Goal: Transaction & Acquisition: Purchase product/service

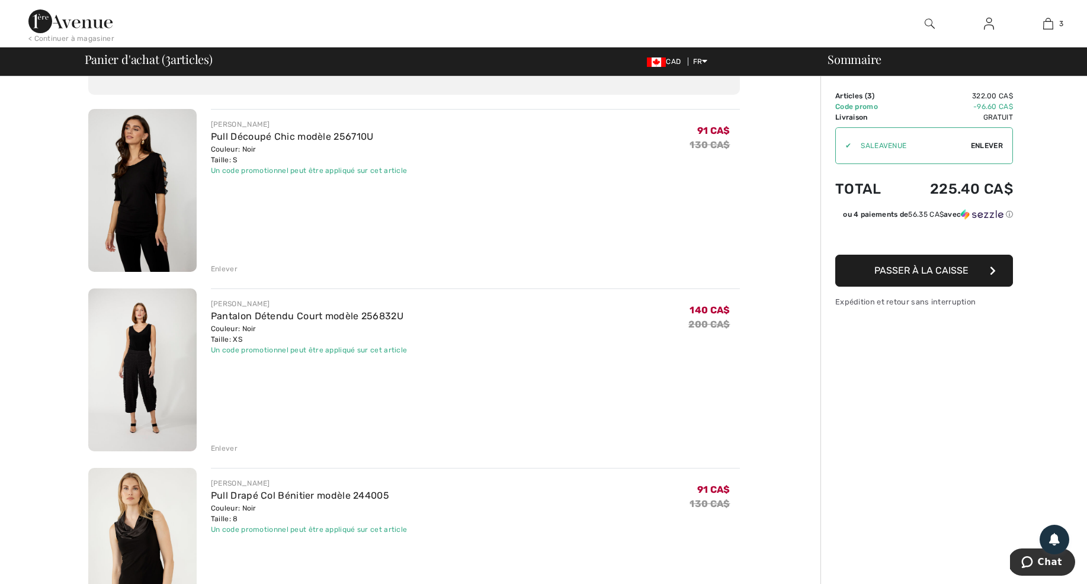
scroll to position [66, 0]
click at [984, 144] on span "Enlever" at bounding box center [987, 145] width 32 height 11
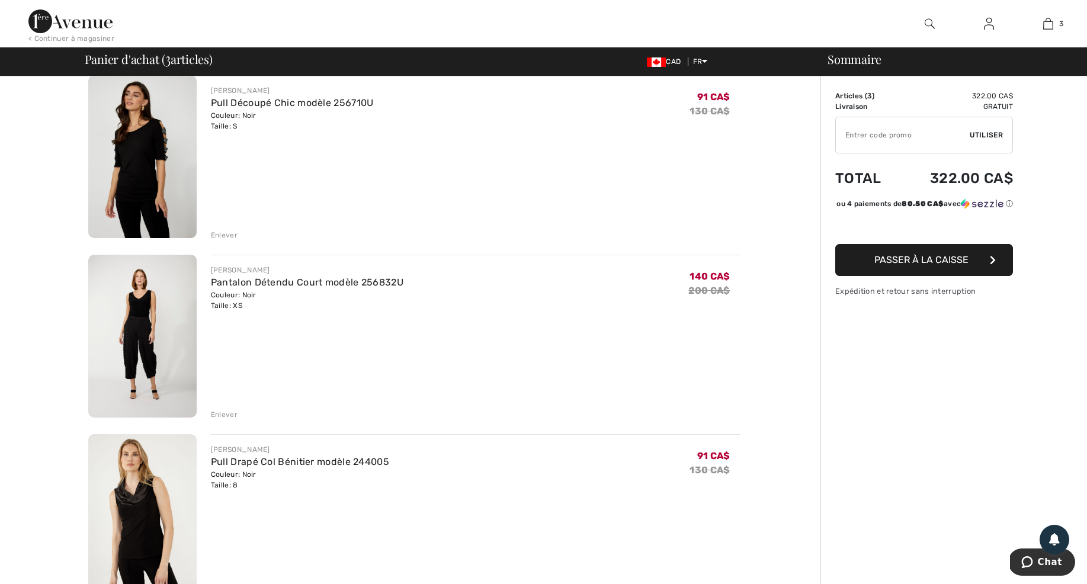
scroll to position [98, 1]
click at [851, 131] on input "TEXT" at bounding box center [903, 135] width 134 height 36
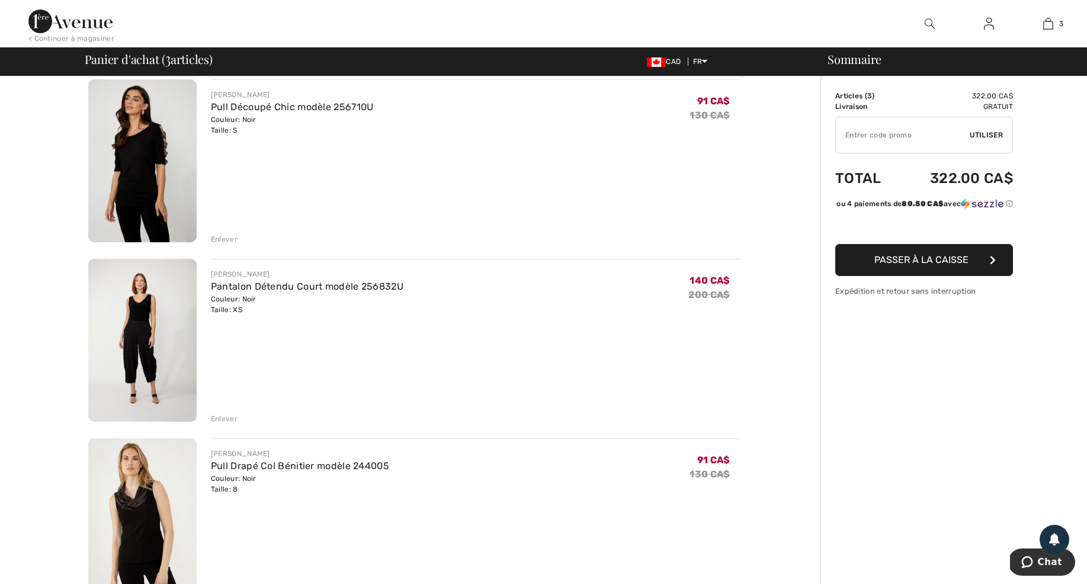
scroll to position [99, 0]
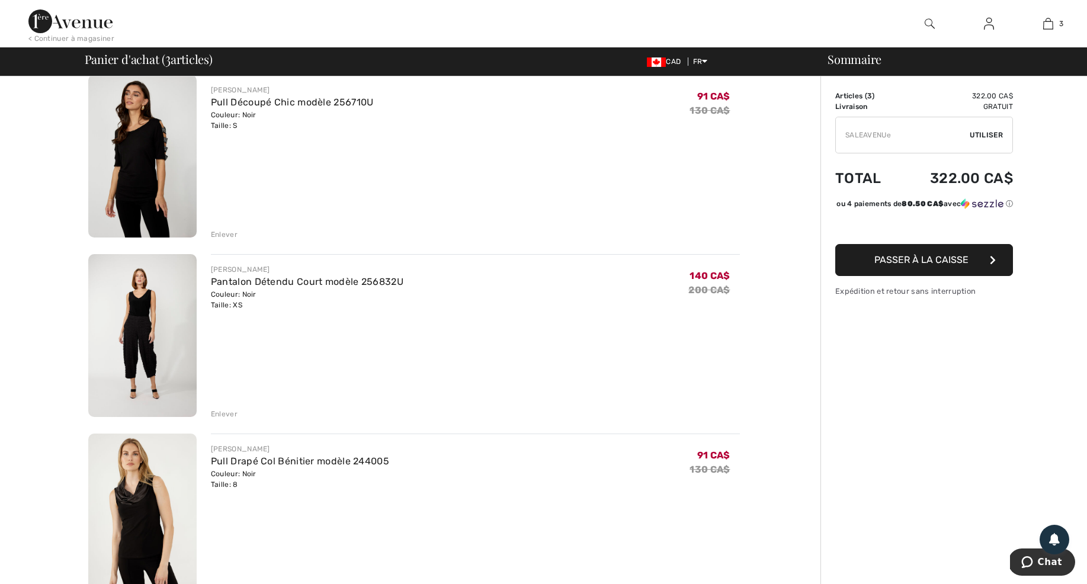
type input "SALEAVENUE"
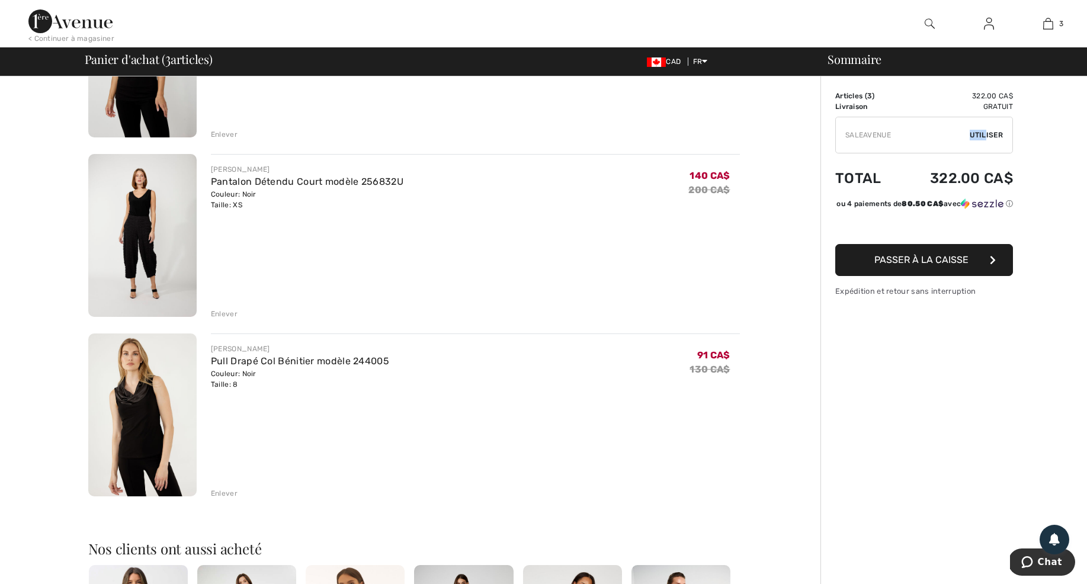
click at [986, 131] on div "✔ Utiliser Enlever" at bounding box center [924, 135] width 178 height 37
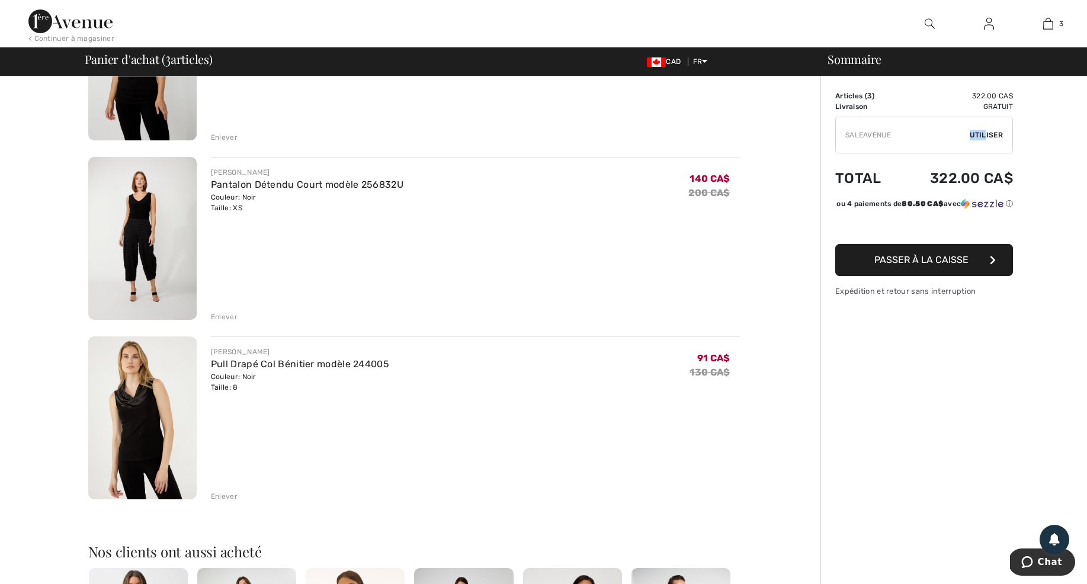
scroll to position [195, 0]
click at [990, 136] on span "Utiliser" at bounding box center [986, 135] width 33 height 11
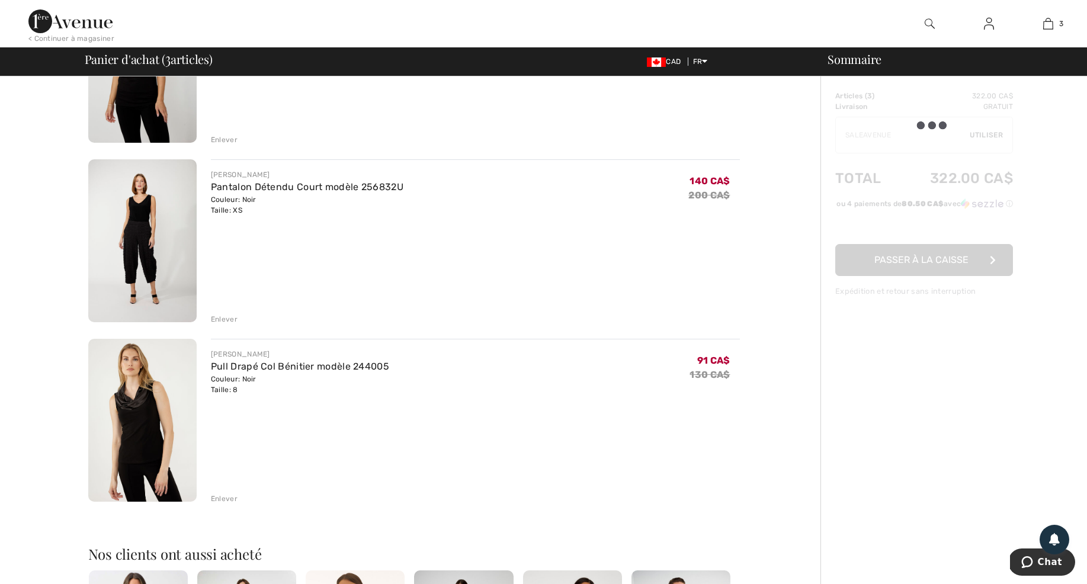
click at [990, 136] on div at bounding box center [924, 194] width 178 height 206
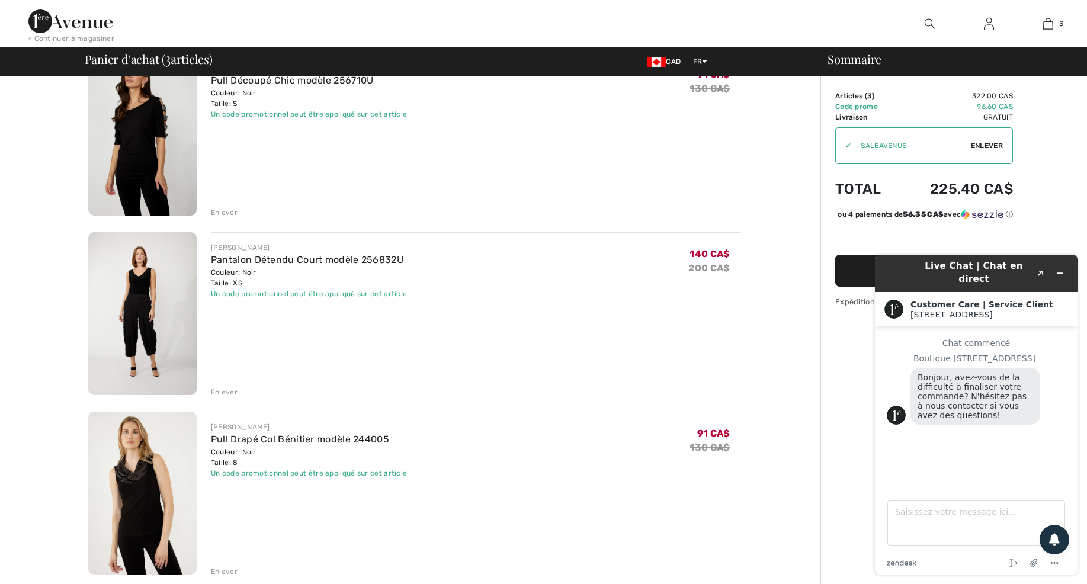
scroll to position [120, 0]
click at [163, 314] on img at bounding box center [142, 314] width 108 height 163
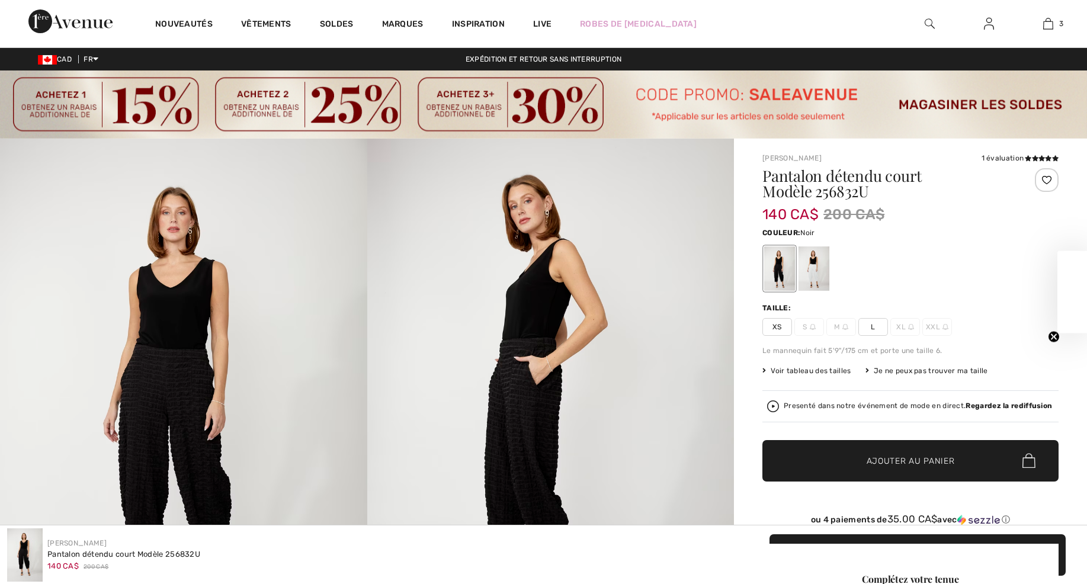
checkbox input "true"
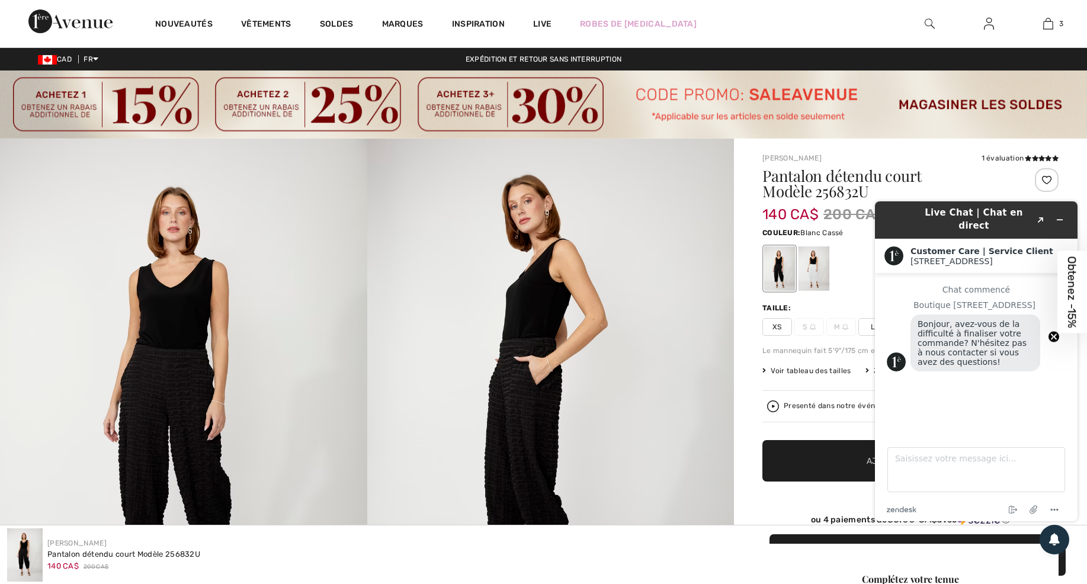
click at [816, 261] on div at bounding box center [813, 268] width 31 height 44
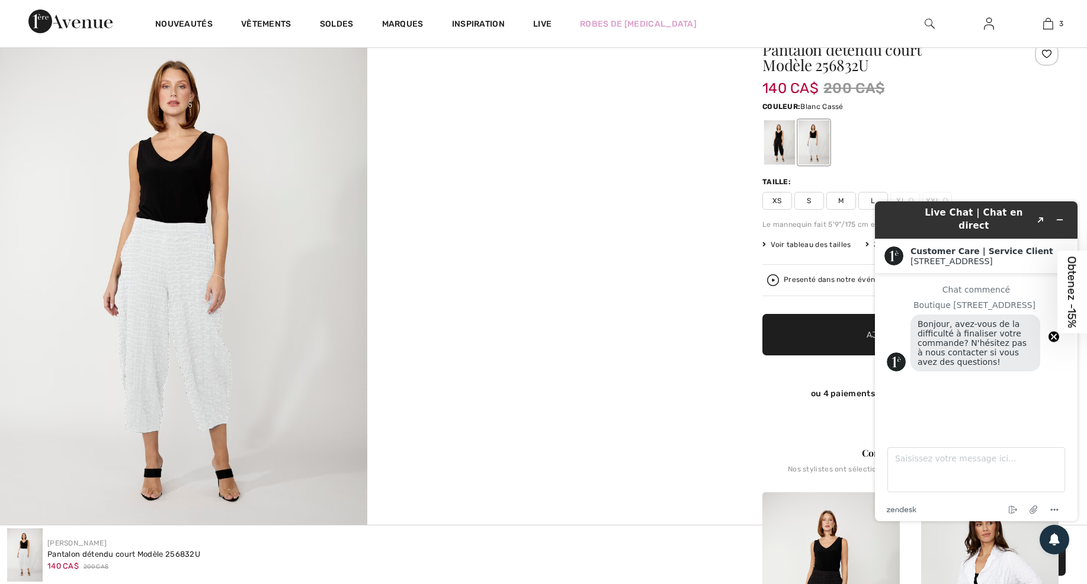
scroll to position [125, 0]
click at [520, 197] on video "Your browser does not support the video tag." at bounding box center [550, 106] width 367 height 184
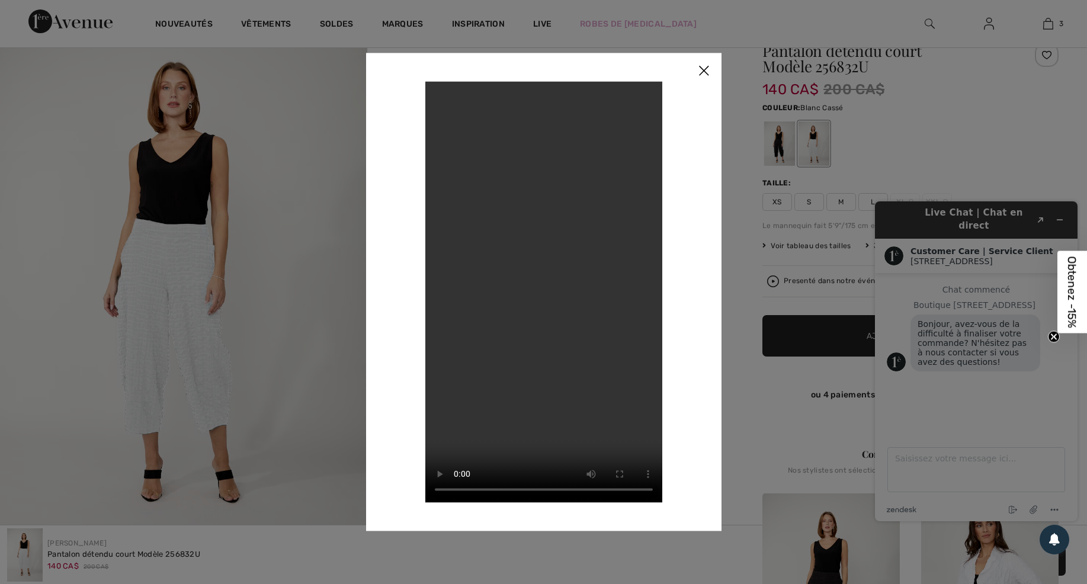
click at [188, 336] on div at bounding box center [543, 292] width 1087 height 584
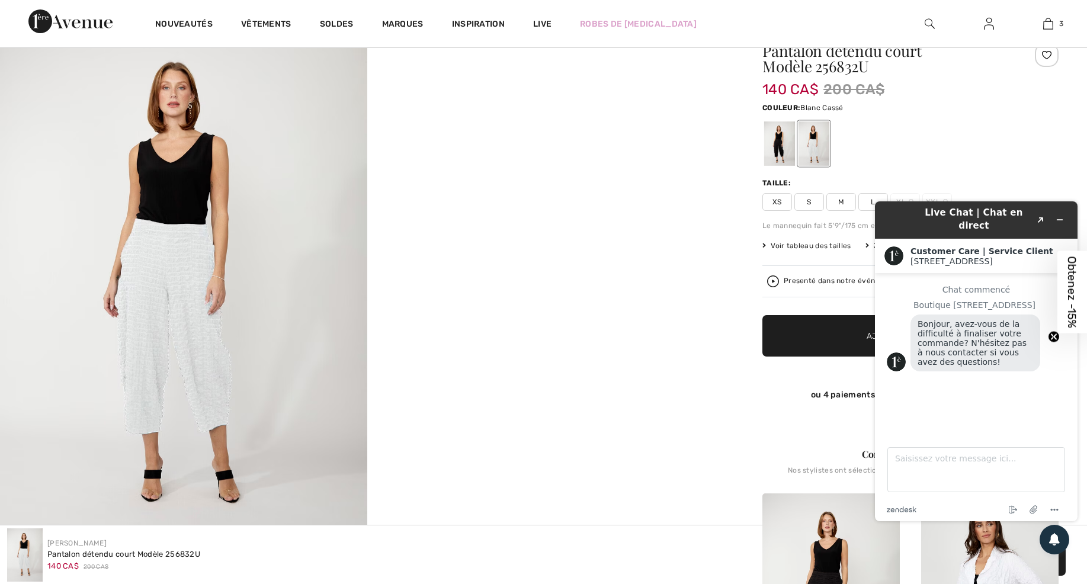
click at [188, 336] on img at bounding box center [183, 289] width 367 height 550
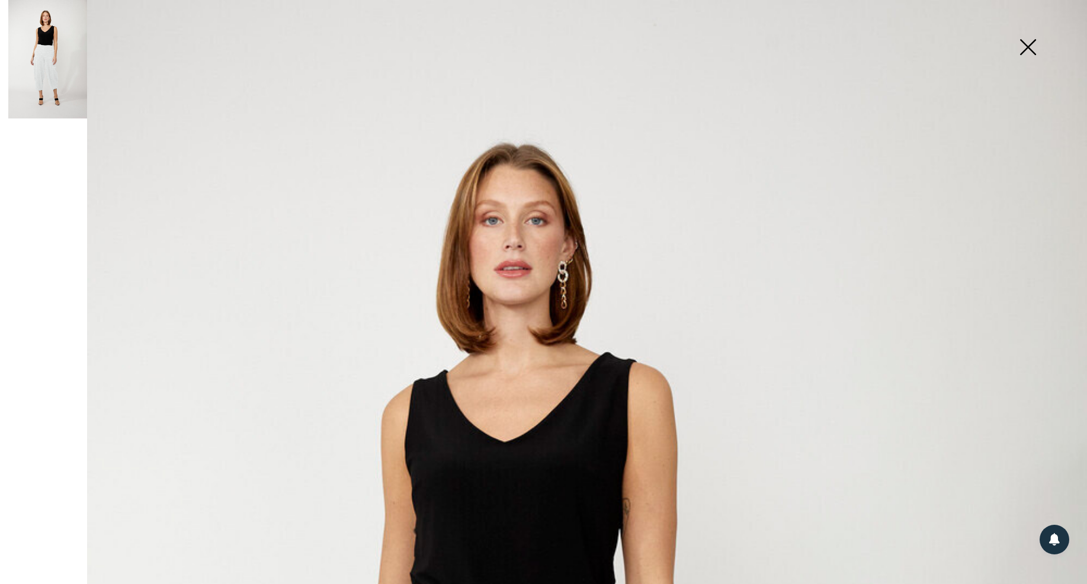
scroll to position [0, 0]
click at [1028, 45] on img at bounding box center [1027, 48] width 59 height 61
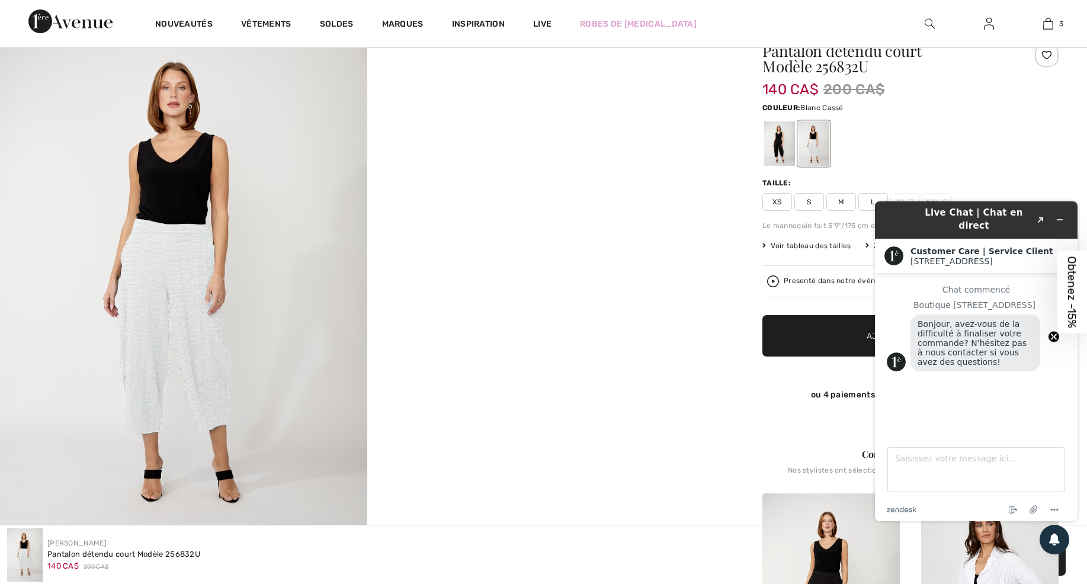
click at [692, 197] on video "Your browser does not support the video tag." at bounding box center [550, 106] width 367 height 184
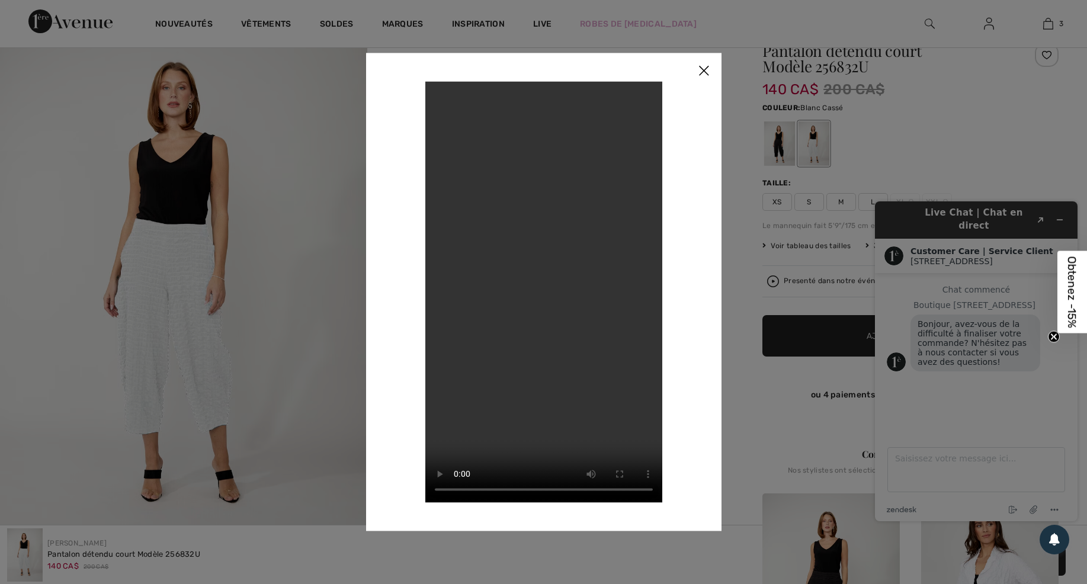
click at [704, 66] on img at bounding box center [704, 71] width 36 height 37
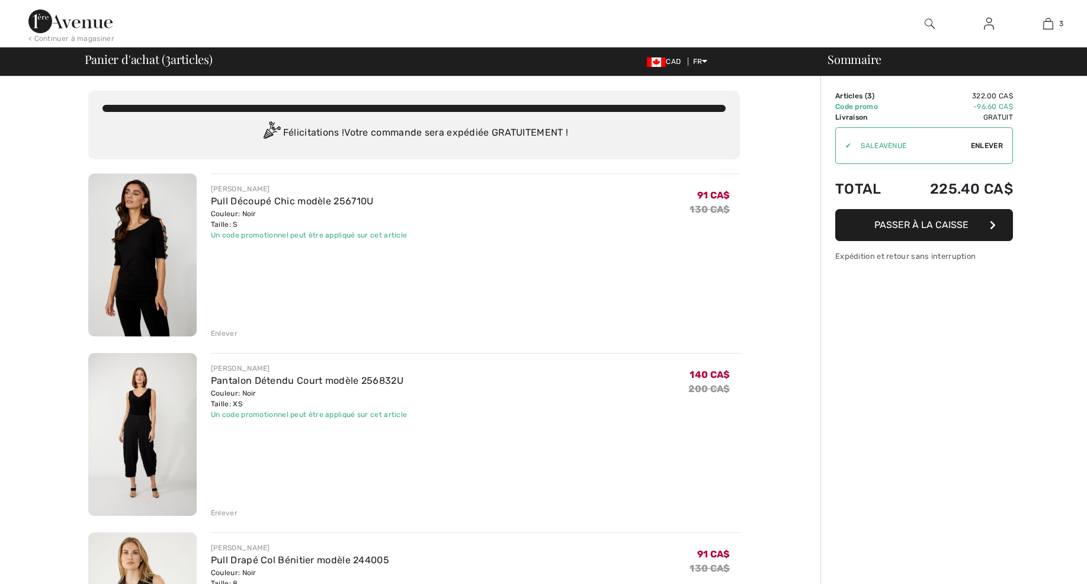
checkbox input "true"
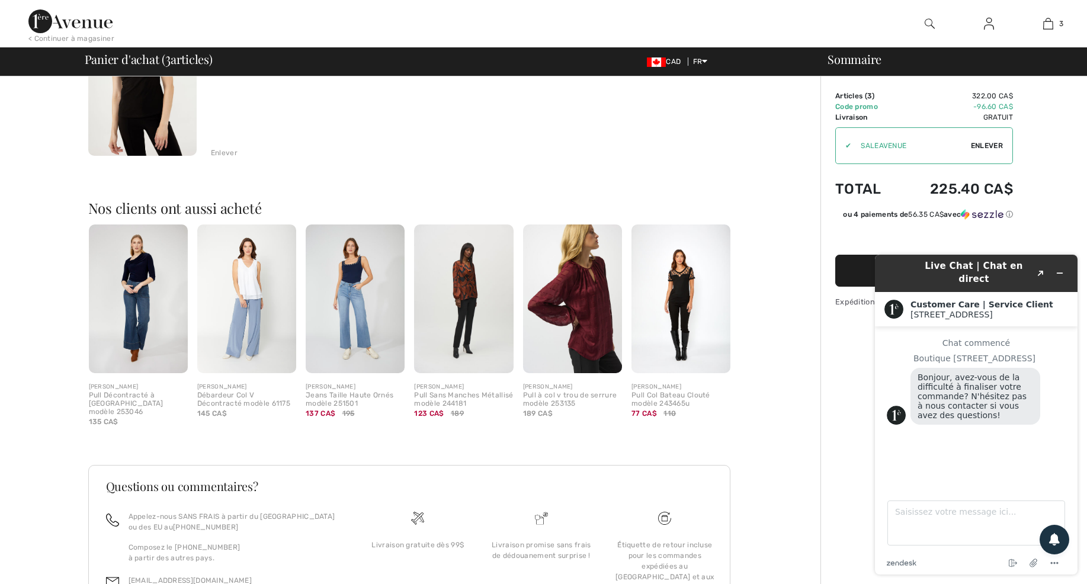
scroll to position [535, 0]
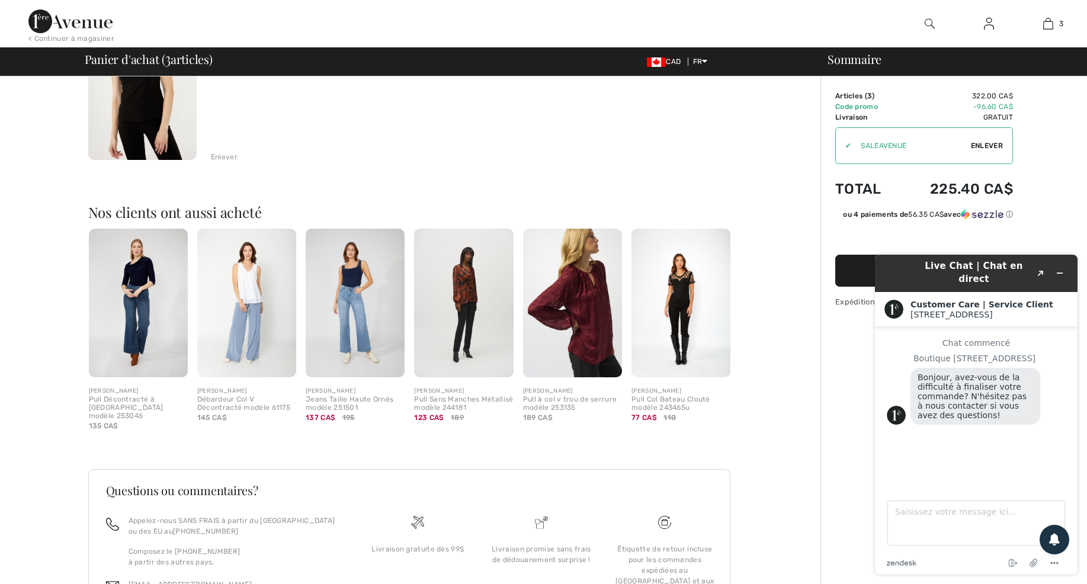
click at [1053, 177] on div "Sommaire Description Articles ( 3 ) 322.00 CA$ Code promo -96.60 CA$ Livraison …" at bounding box center [953, 108] width 267 height 1135
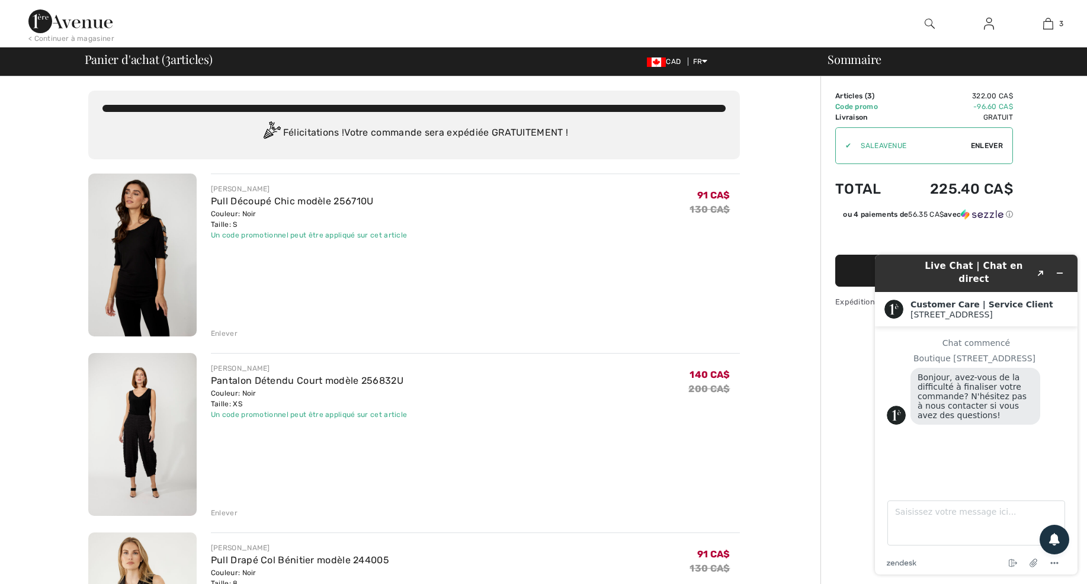
scroll to position [0, 0]
click at [867, 267] on div "Live Chat | Chat en direct Created with Sketch. Customer Care | Service Client …" at bounding box center [976, 414] width 222 height 339
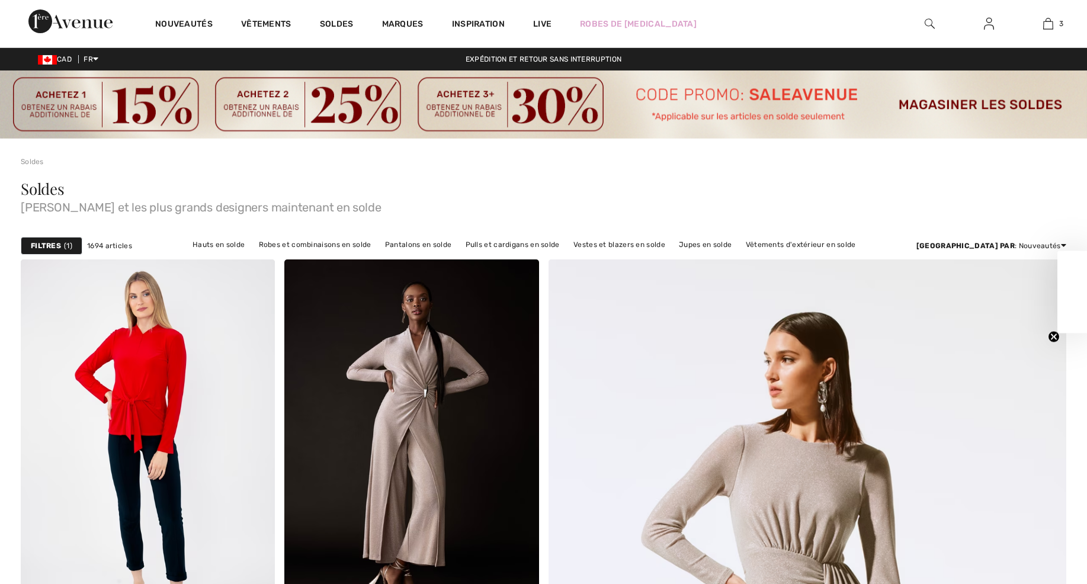
checkbox input "true"
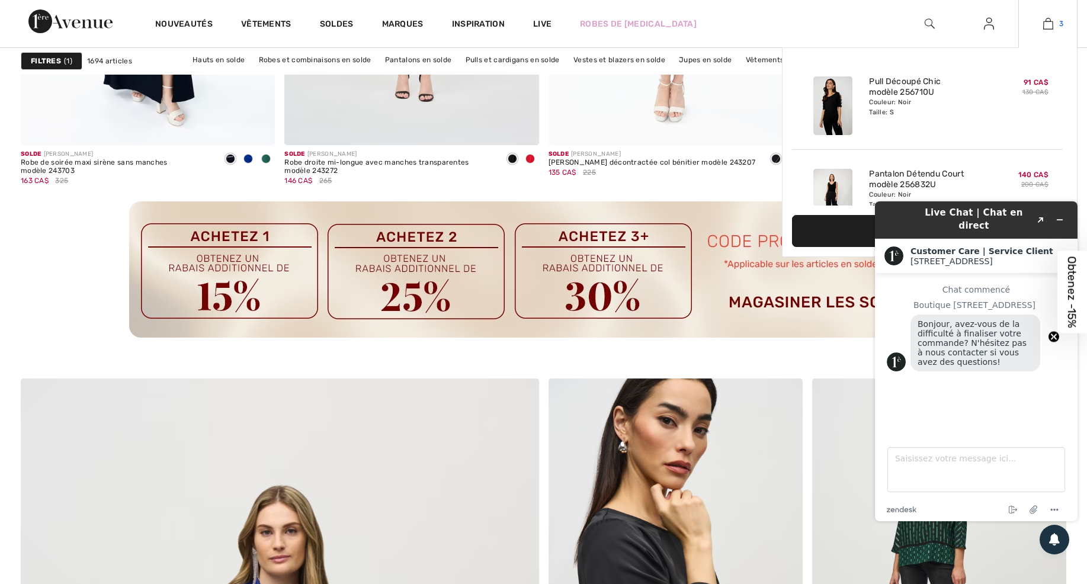
click at [1049, 25] on img at bounding box center [1048, 24] width 10 height 14
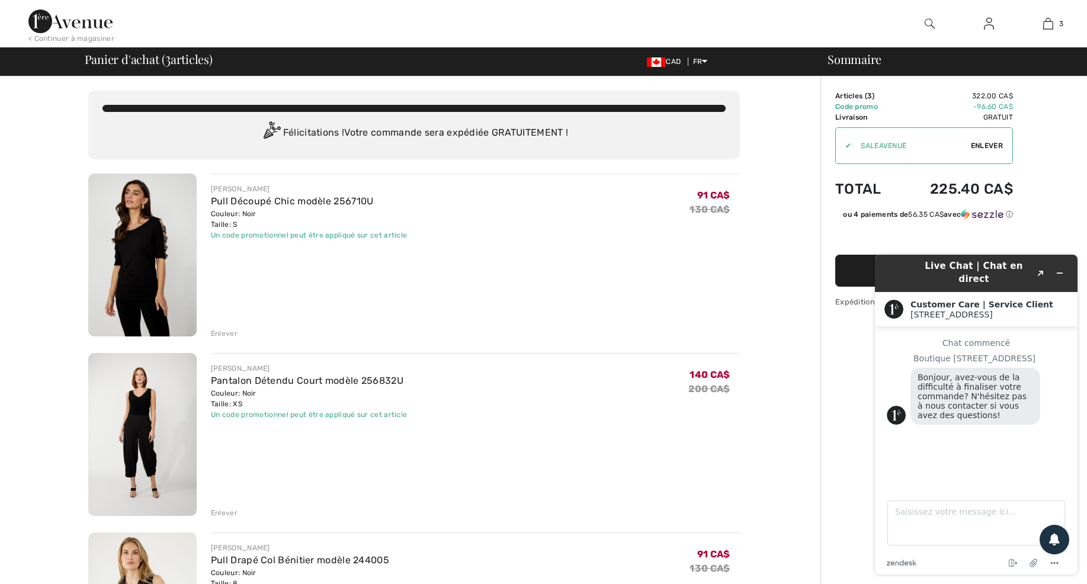
click at [857, 269] on button "Passer à la caisse" at bounding box center [924, 271] width 178 height 32
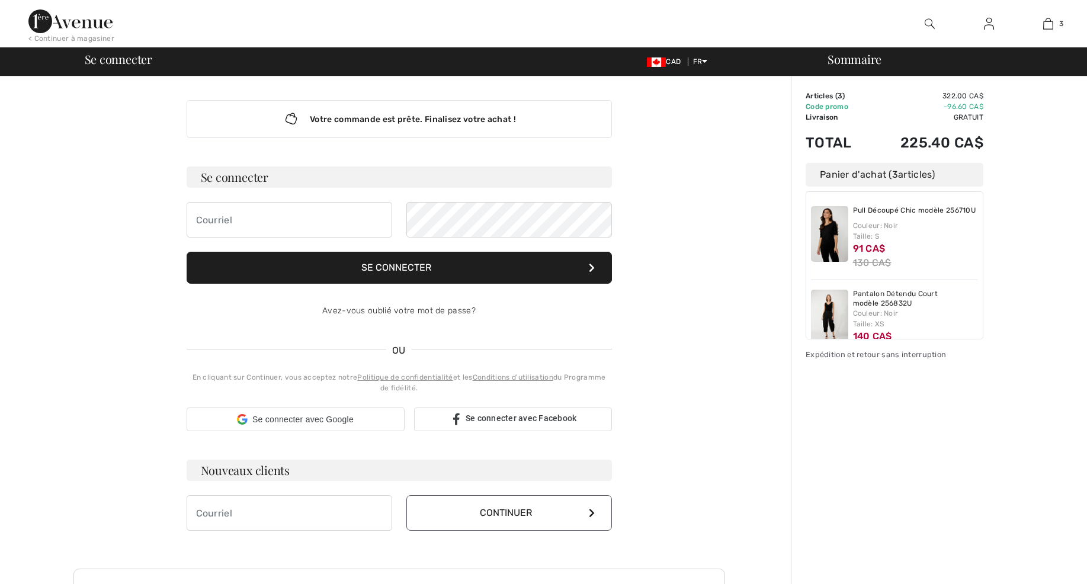
checkbox input "true"
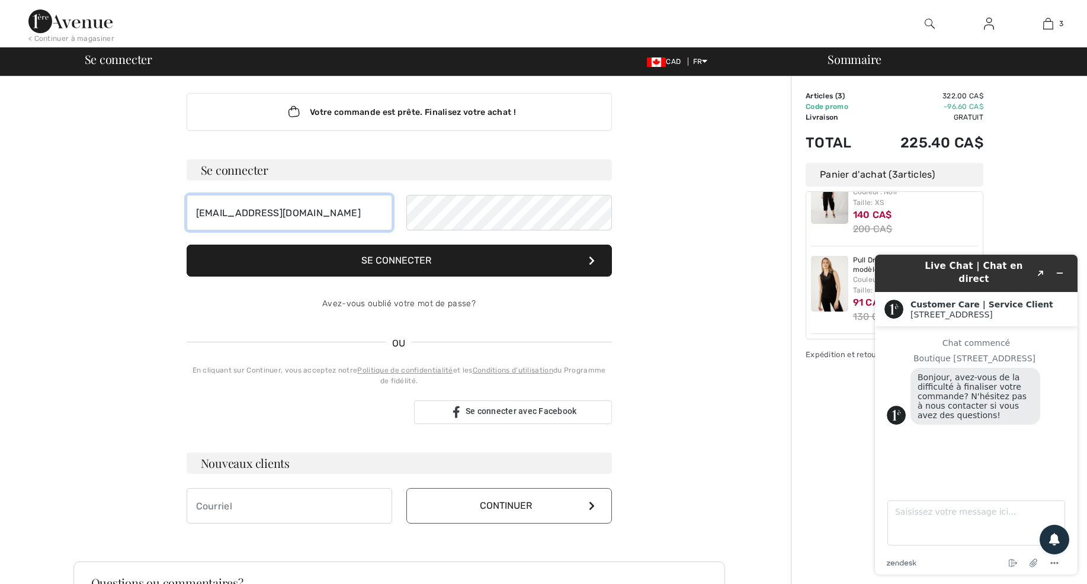
scroll to position [90, 0]
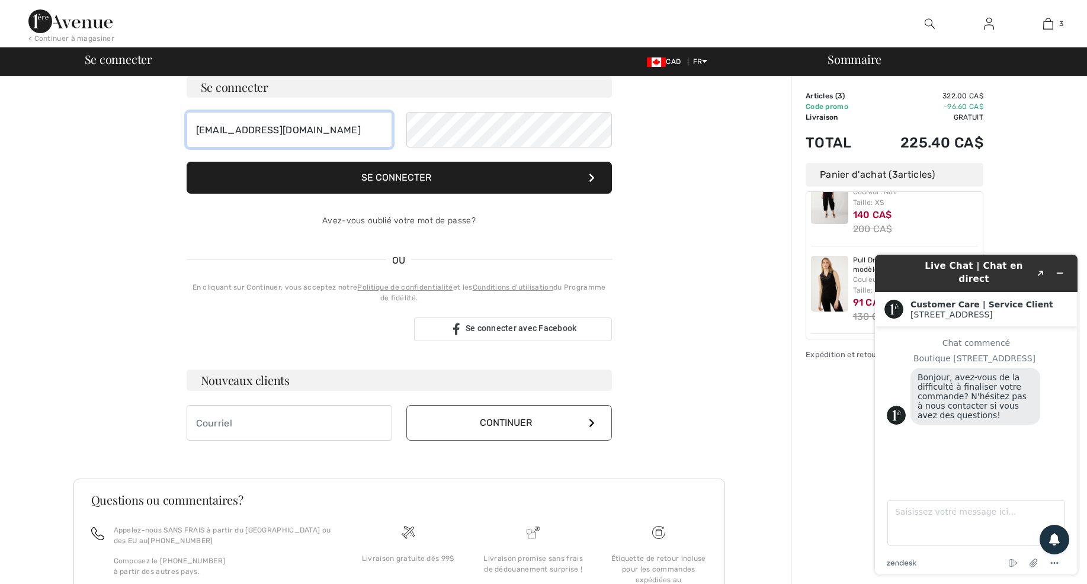
type input "riend@videotron.ca"
click at [475, 425] on button "Continuer" at bounding box center [509, 423] width 206 height 36
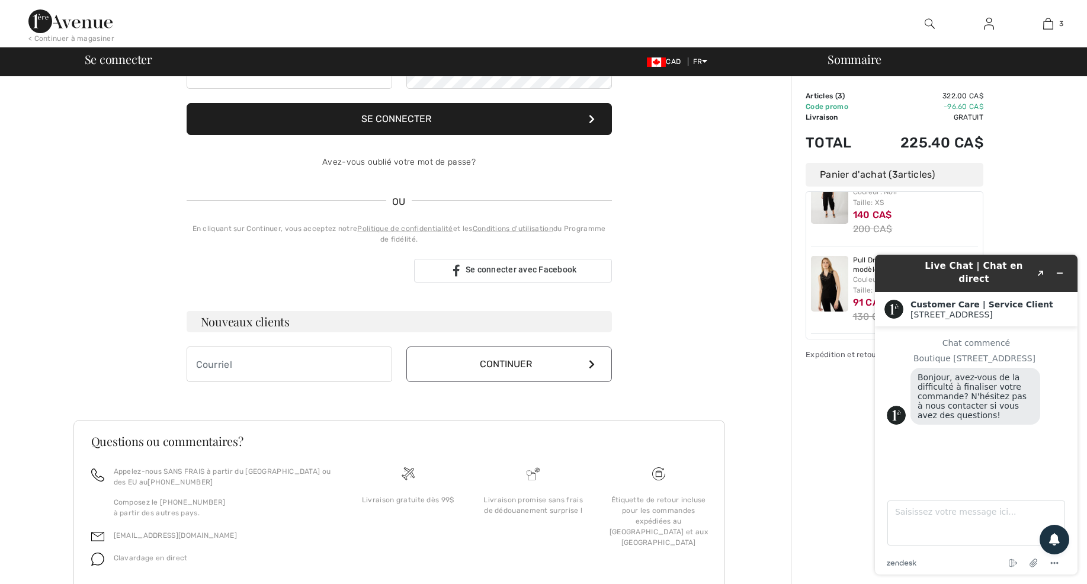
scroll to position [204, 0]
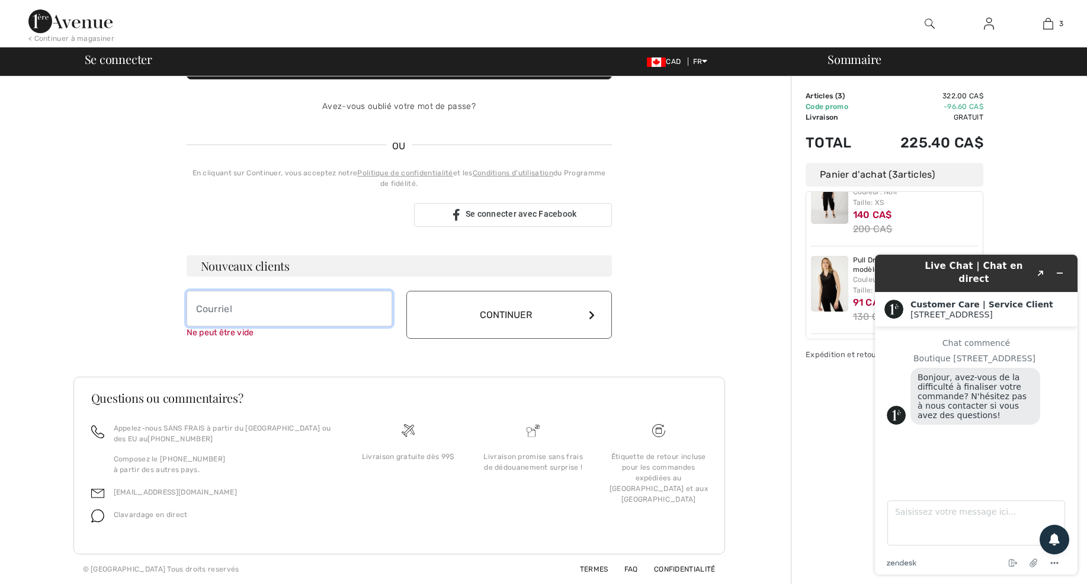
click at [206, 310] on input "email" at bounding box center [290, 309] width 206 height 36
type input "riend@videotron.ca"
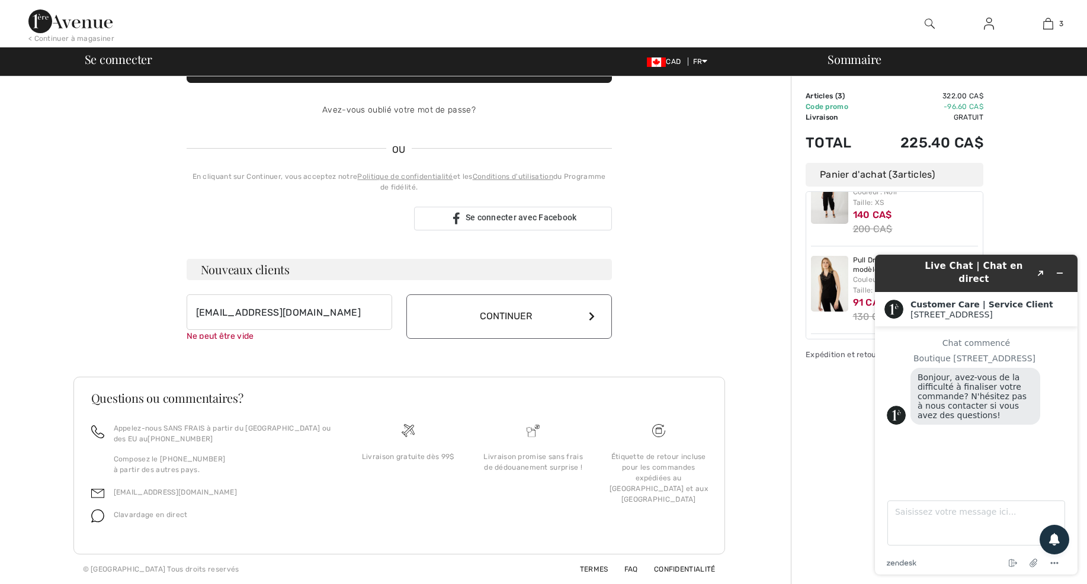
click at [499, 313] on button "Continuer" at bounding box center [509, 316] width 206 height 44
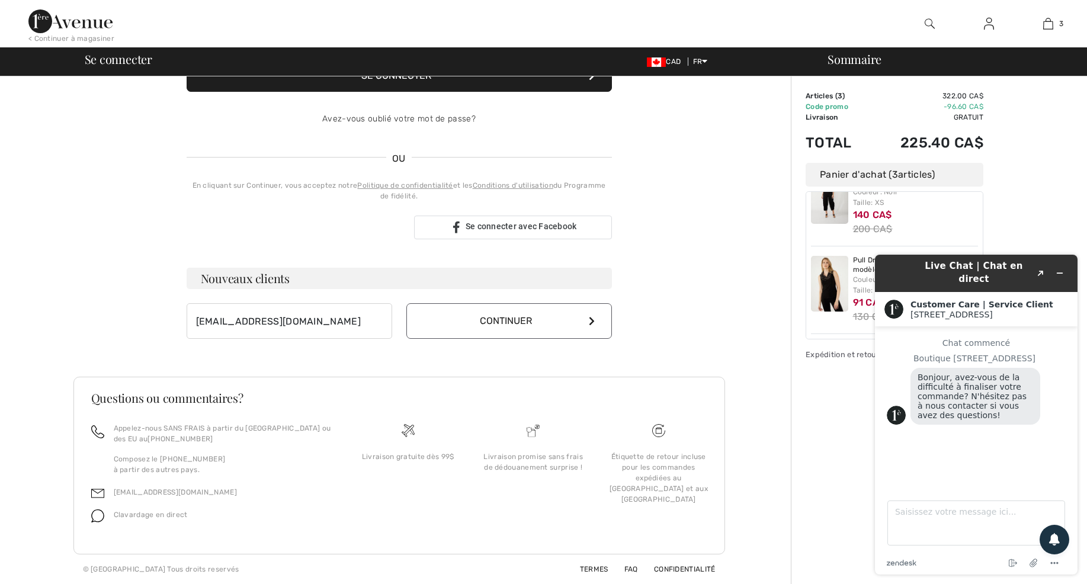
scroll to position [199, 0]
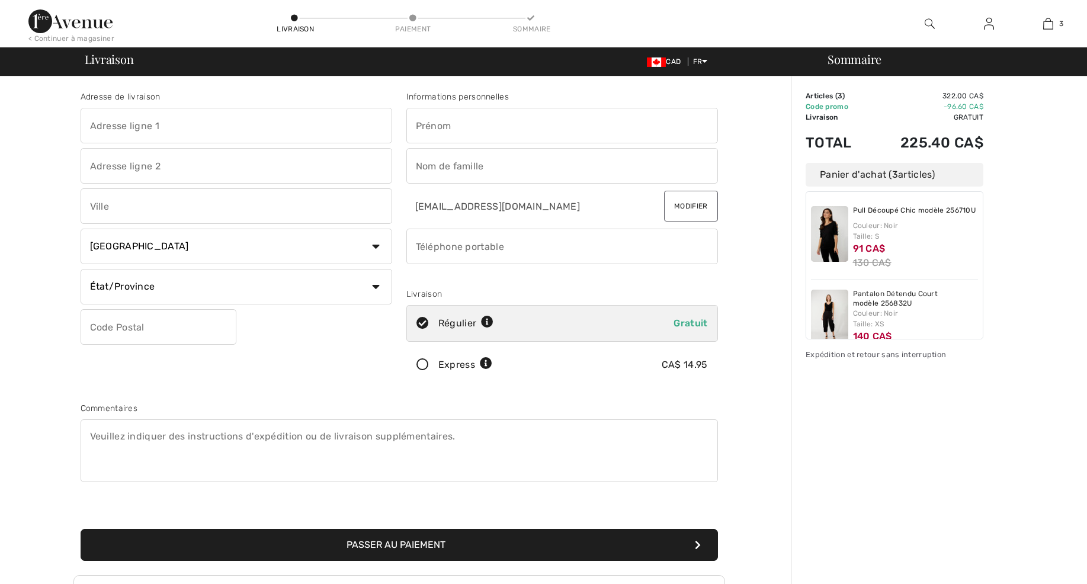
checkbox input "true"
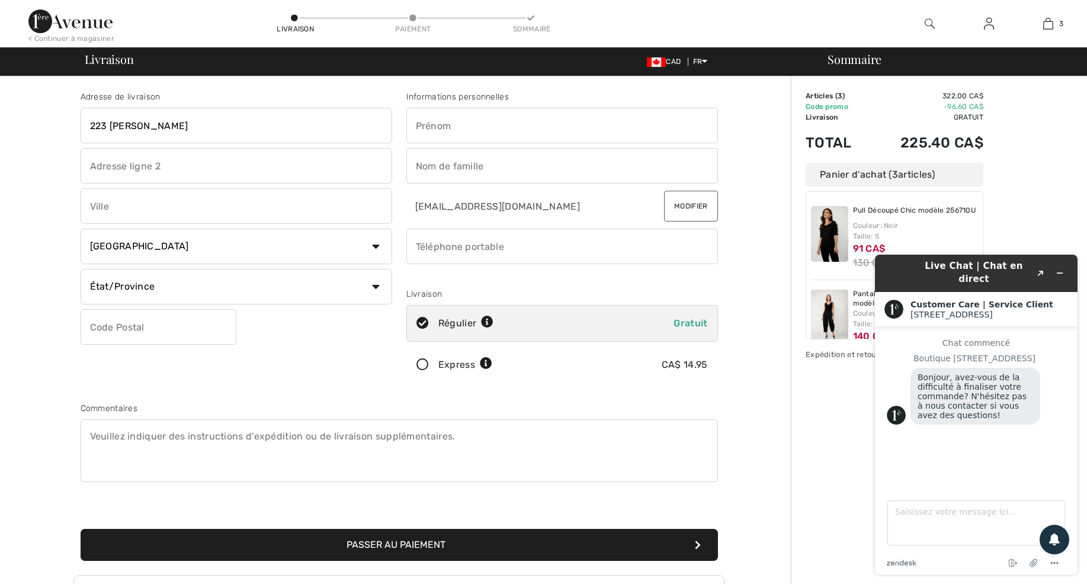
type input "223 pinkerton"
type input "rosemere"
type input "J7A4L6"
select select "QC"
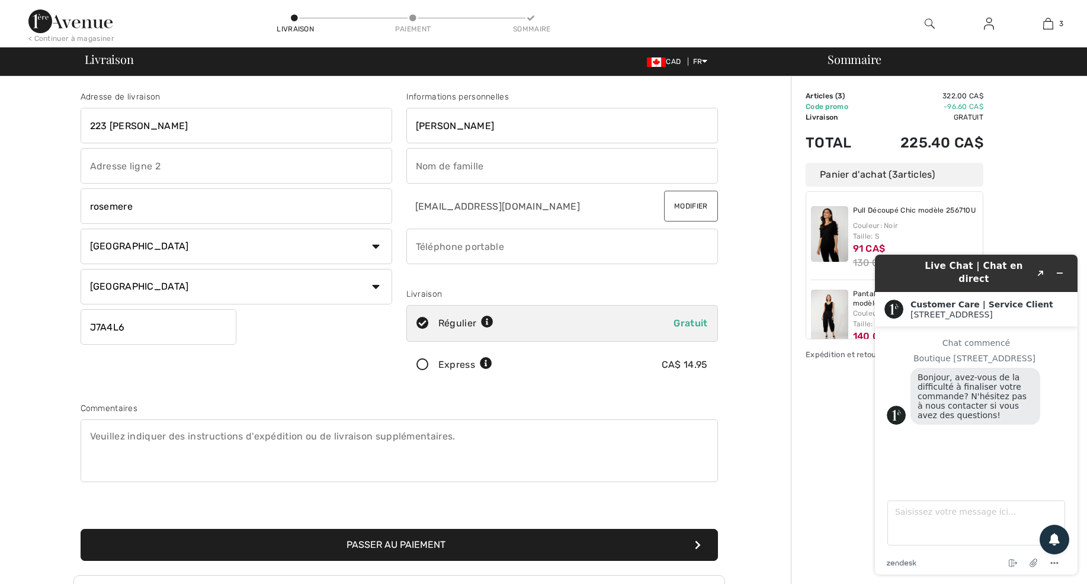
type input "sylvie"
click at [464, 165] on input "riendeau" at bounding box center [562, 166] width 312 height 36
type input "r"
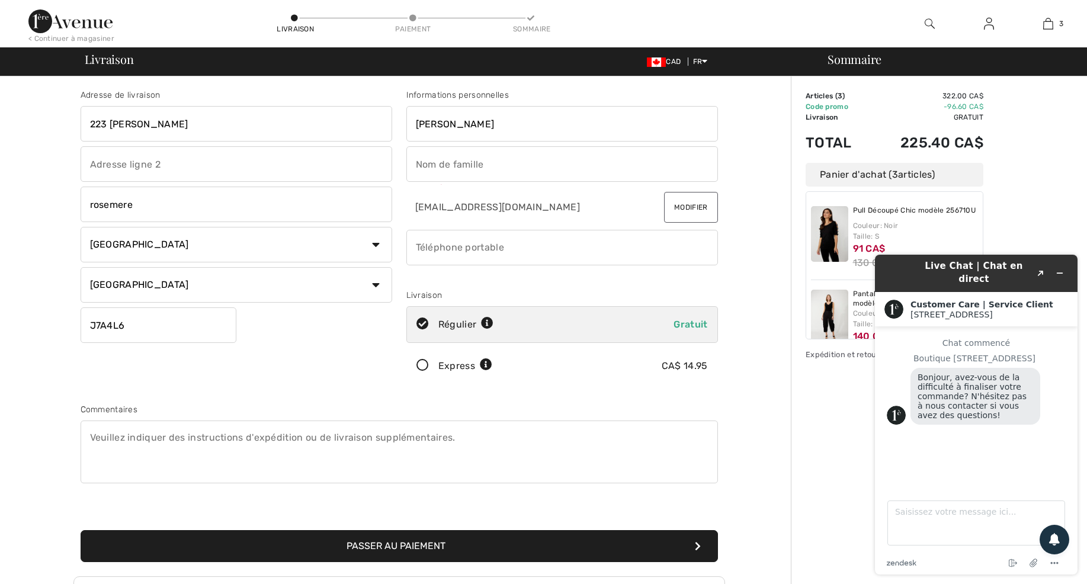
scroll to position [1, 1]
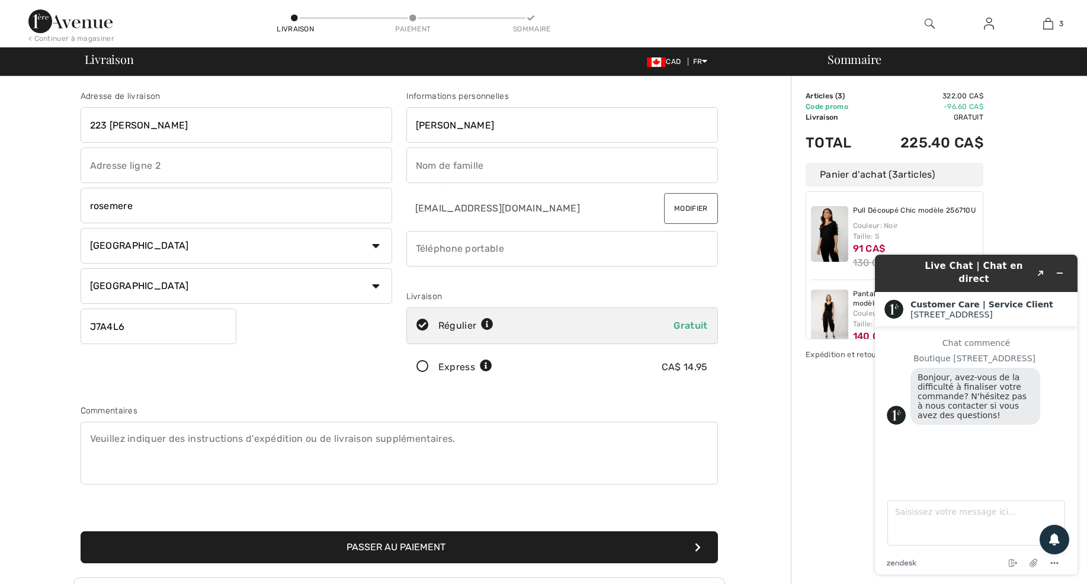
click at [447, 120] on input "sylvie" at bounding box center [562, 125] width 312 height 36
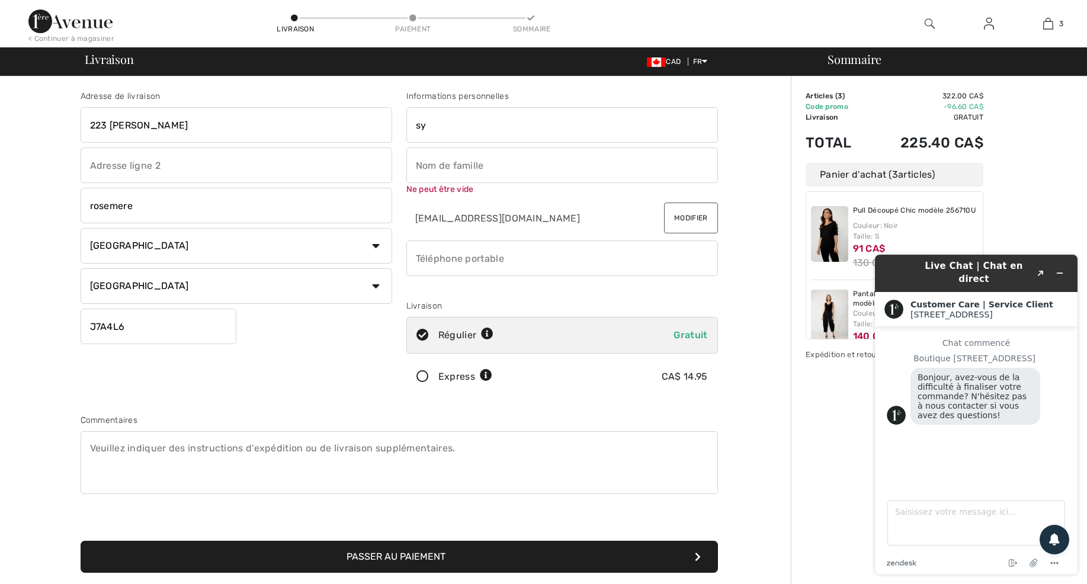
type input "s"
click at [421, 162] on input "text" at bounding box center [562, 165] width 312 height 36
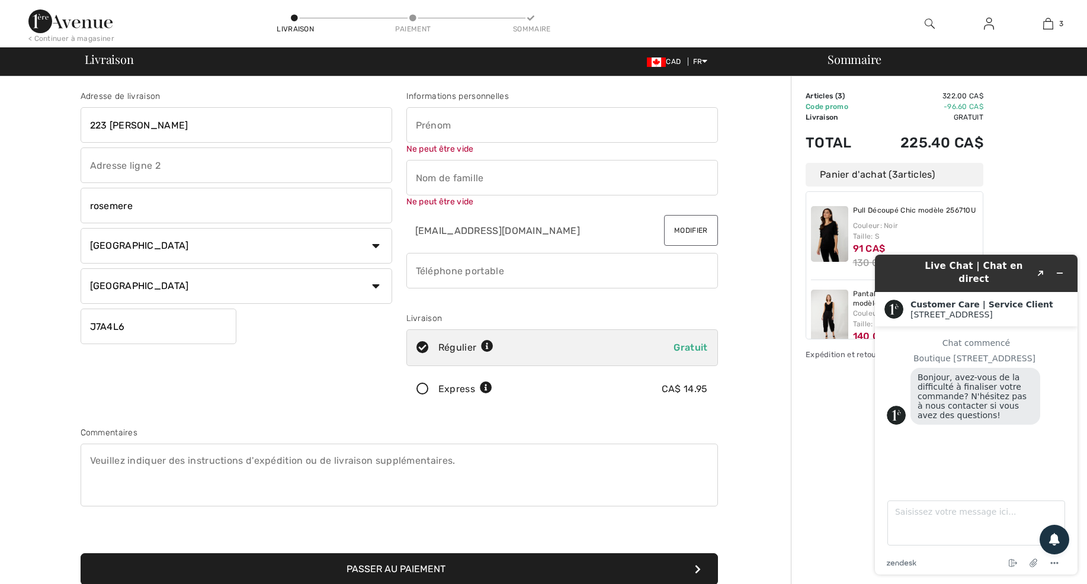
click at [422, 123] on input "text" at bounding box center [562, 125] width 312 height 36
type input "sylvie"
click at [432, 175] on input "text" at bounding box center [562, 179] width 312 height 36
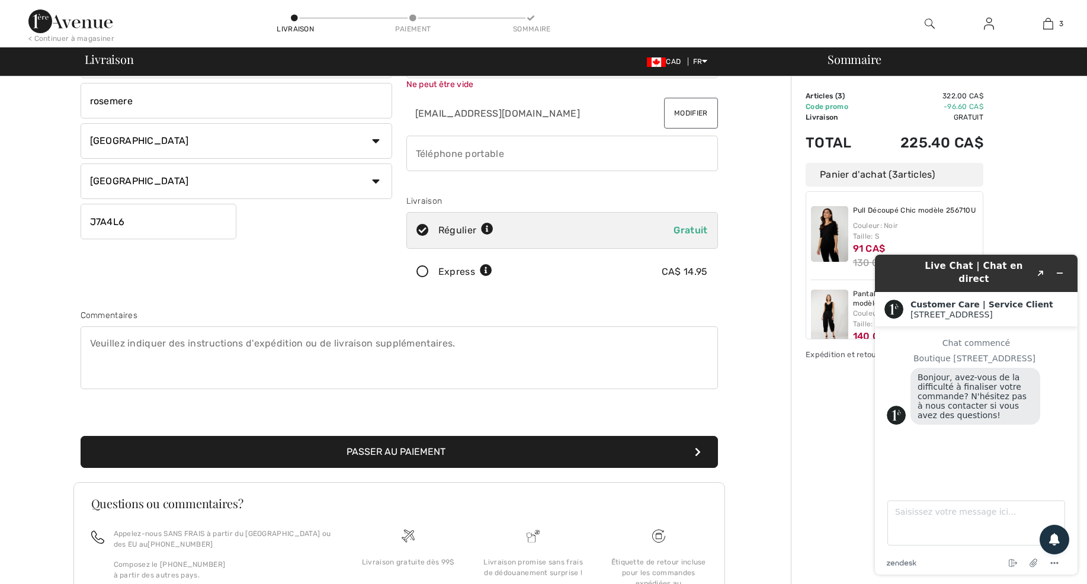
scroll to position [113, 0]
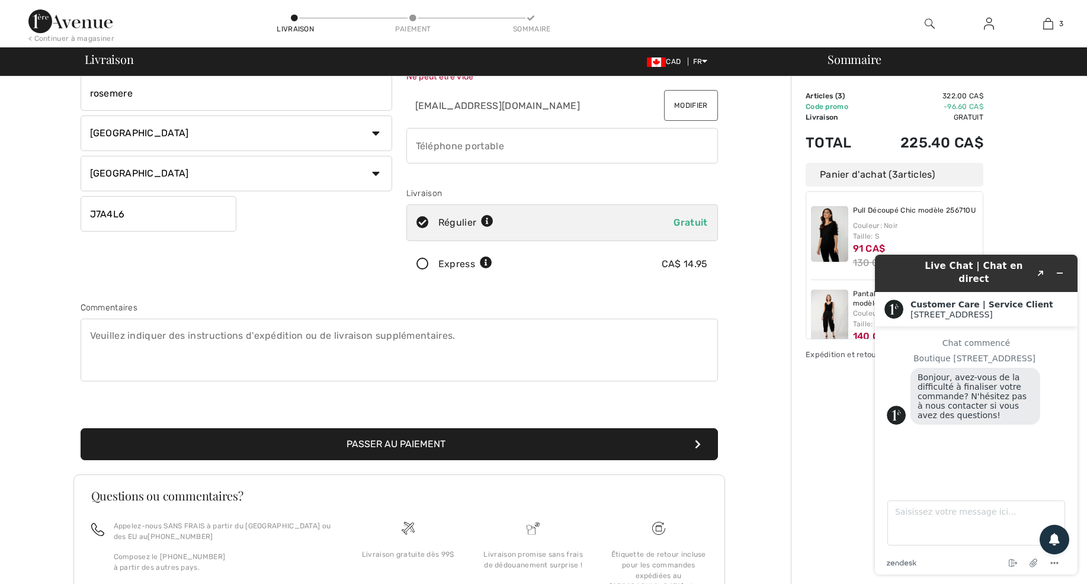
type input "riendeau"
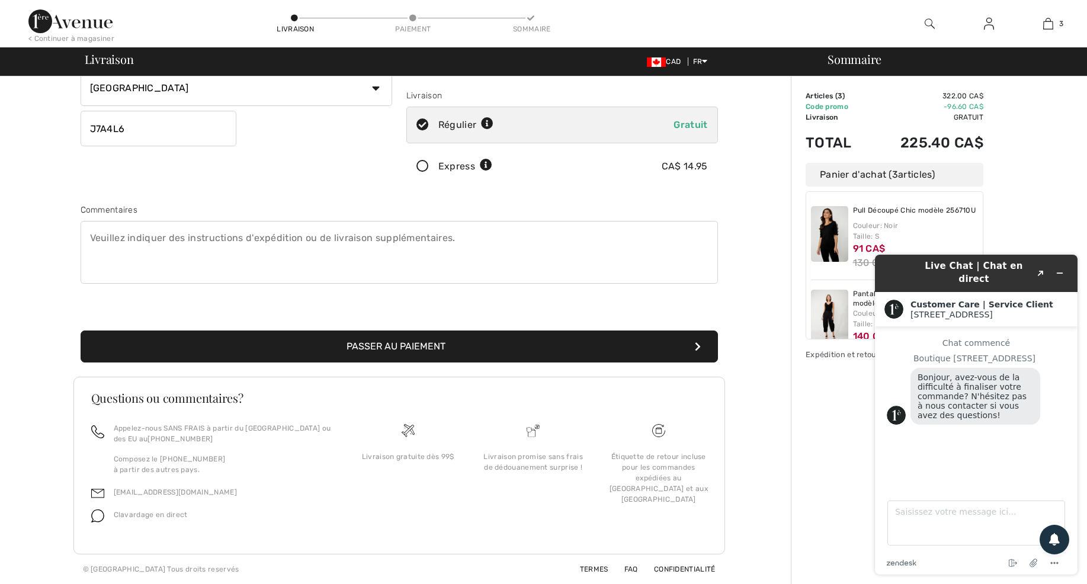
scroll to position [198, 0]
type input "5149517660"
drag, startPoint x: 391, startPoint y: 346, endPoint x: 373, endPoint y: 320, distance: 31.9
click at [391, 345] on button "Passer au paiement" at bounding box center [399, 346] width 637 height 32
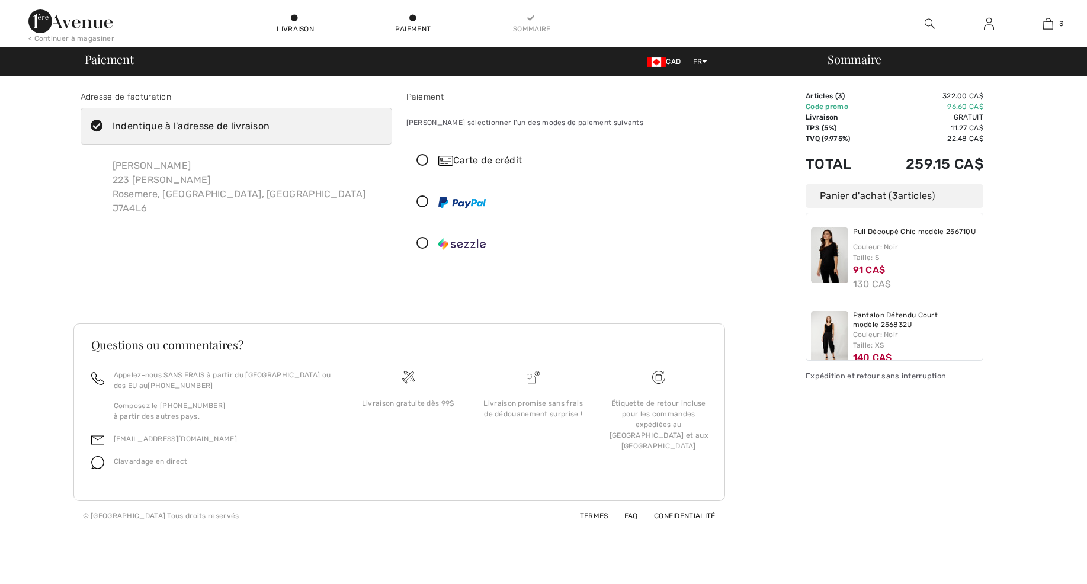
checkbox input "true"
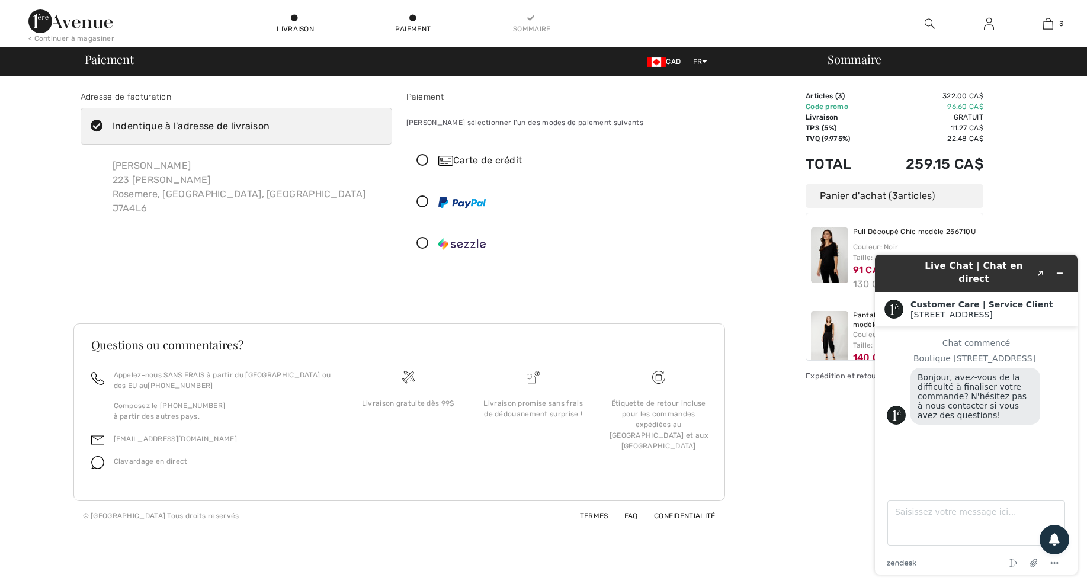
click at [453, 159] on div "Carte de crédit" at bounding box center [573, 160] width 271 height 14
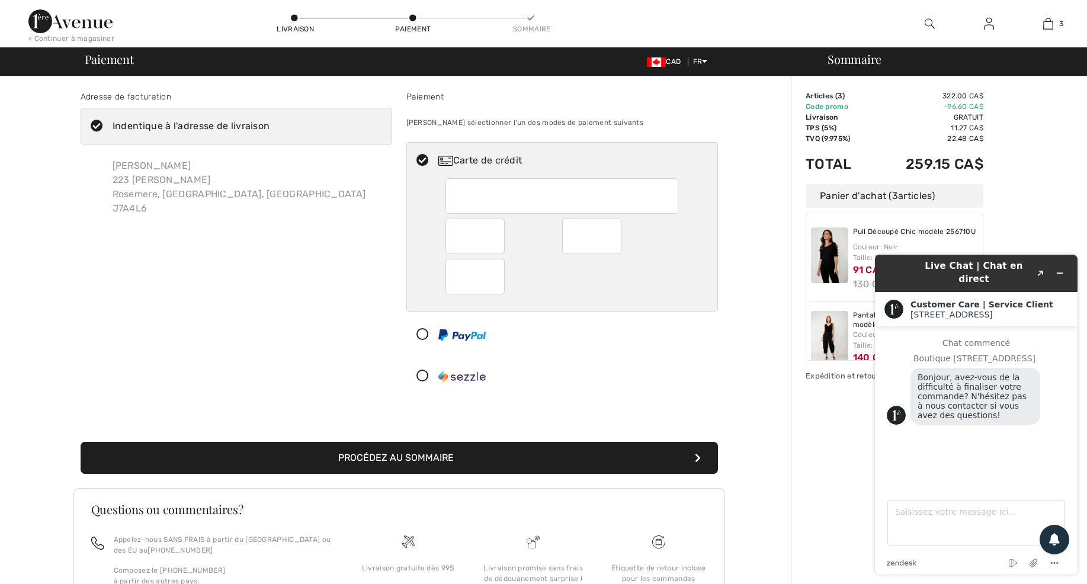
drag, startPoint x: 399, startPoint y: 454, endPoint x: 481, endPoint y: 430, distance: 85.1
click at [400, 454] on button "Procédez au sommaire" at bounding box center [399, 458] width 637 height 32
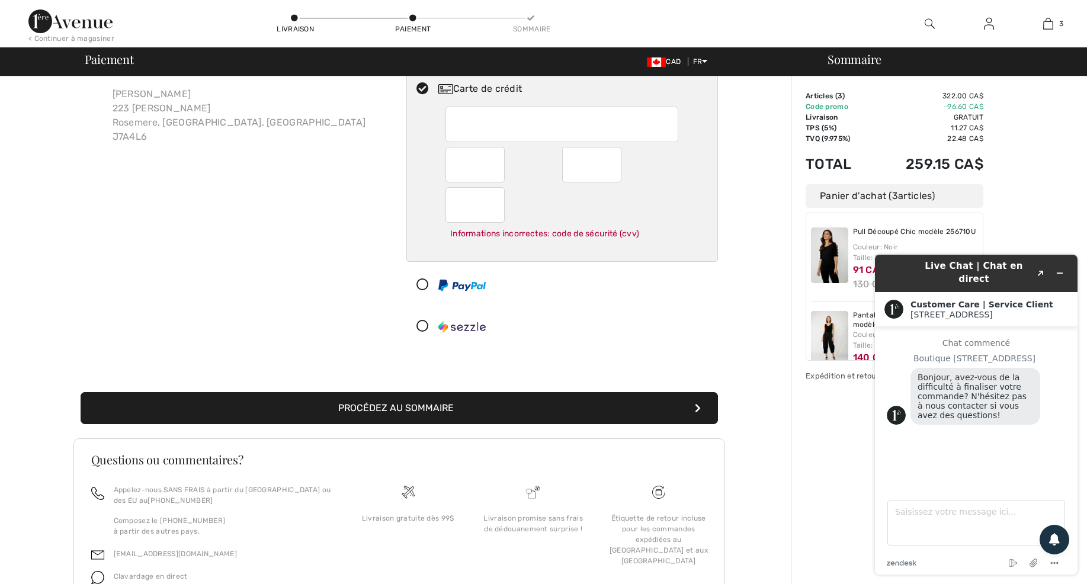
scroll to position [71, 0]
drag, startPoint x: 460, startPoint y: 408, endPoint x: 499, endPoint y: 391, distance: 43.2
click at [460, 407] on button "Procédez au sommaire" at bounding box center [399, 409] width 637 height 32
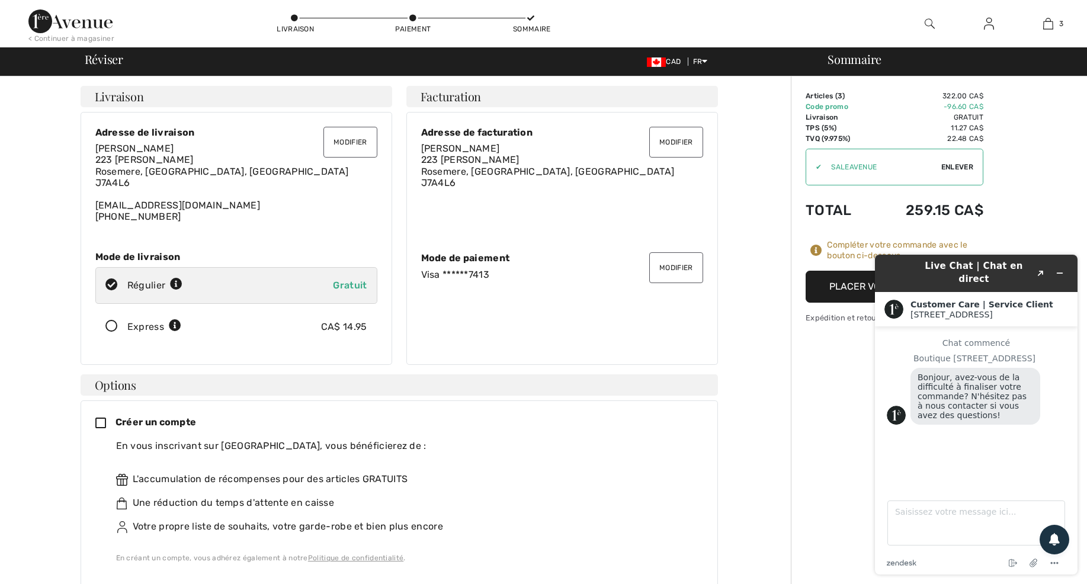
click at [1061, 269] on icon "Réduire le widget" at bounding box center [1059, 273] width 8 height 8
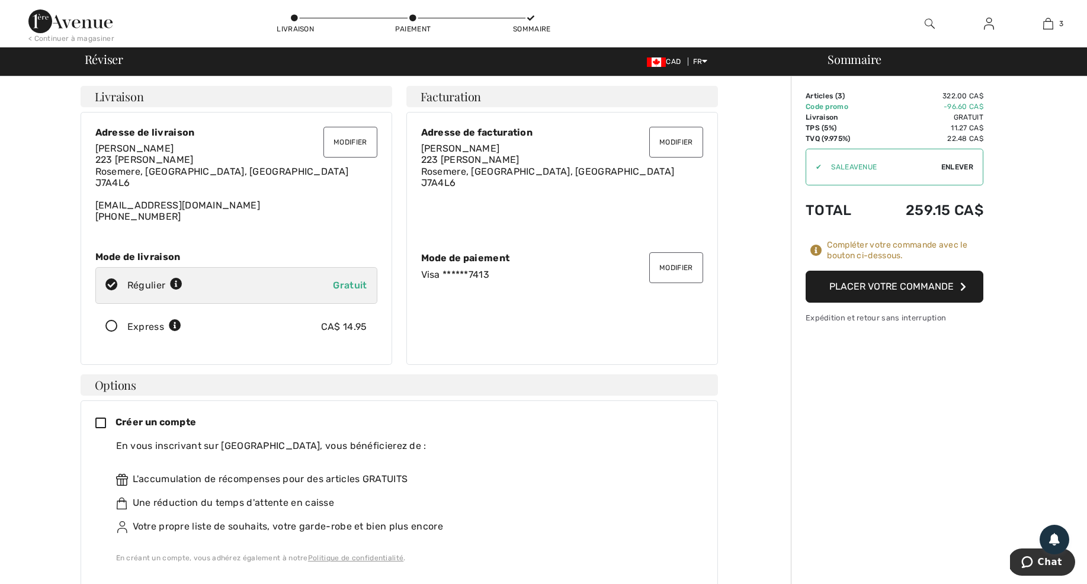
click at [877, 288] on button "Placer votre commande" at bounding box center [895, 287] width 178 height 32
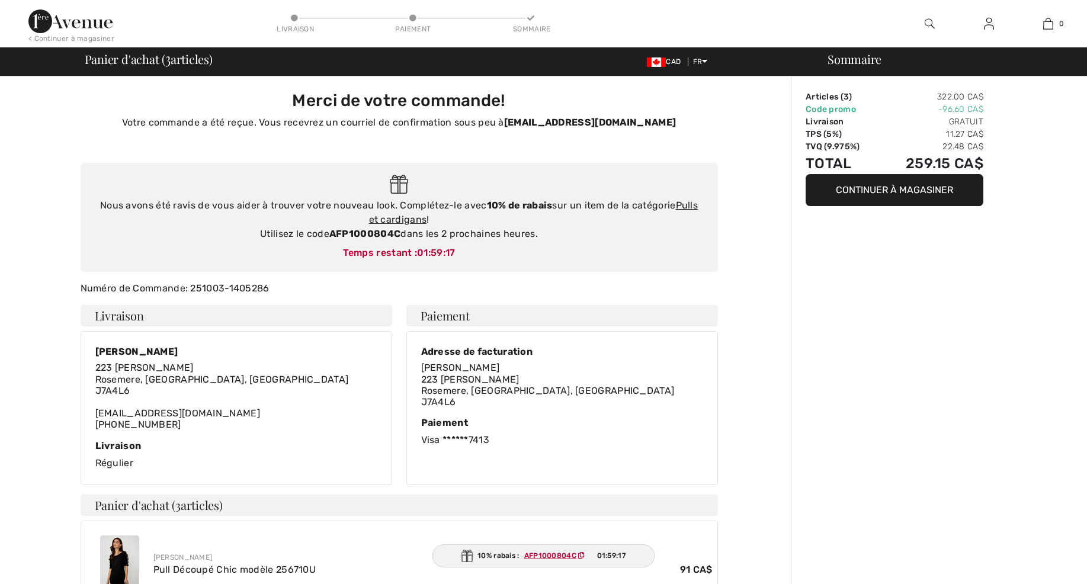
checkbox input "true"
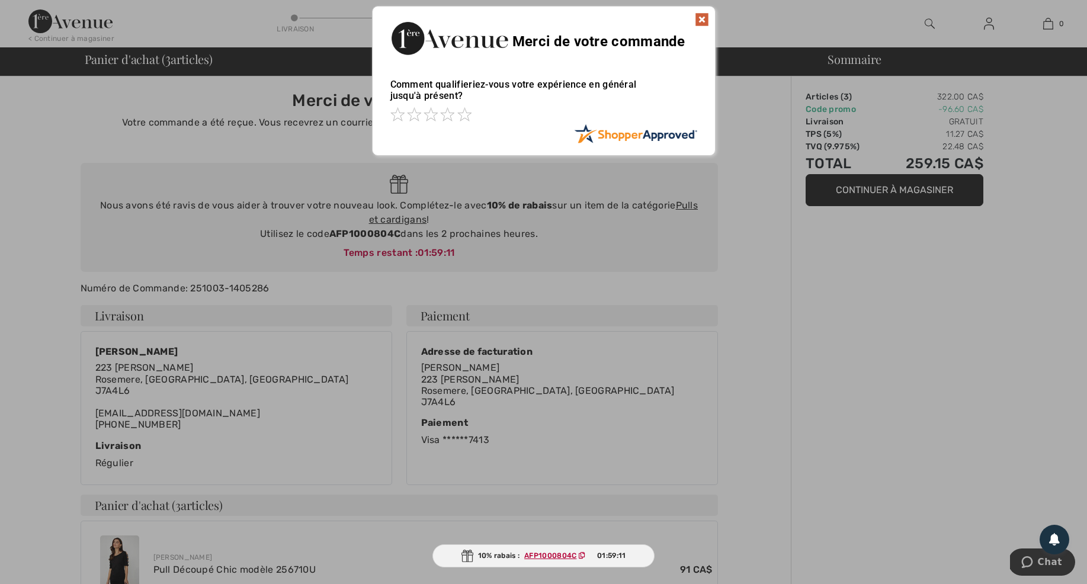
click at [699, 17] on img at bounding box center [702, 19] width 14 height 14
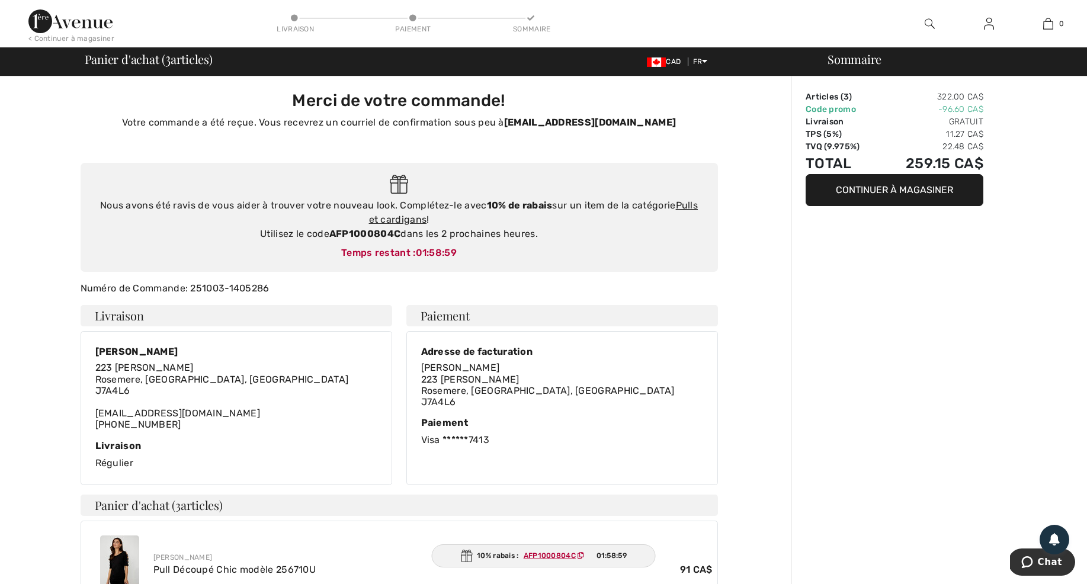
drag, startPoint x: 691, startPoint y: 202, endPoint x: 689, endPoint y: 214, distance: 12.0
click at [691, 202] on link "Pulls et cardigans" at bounding box center [533, 212] width 329 height 25
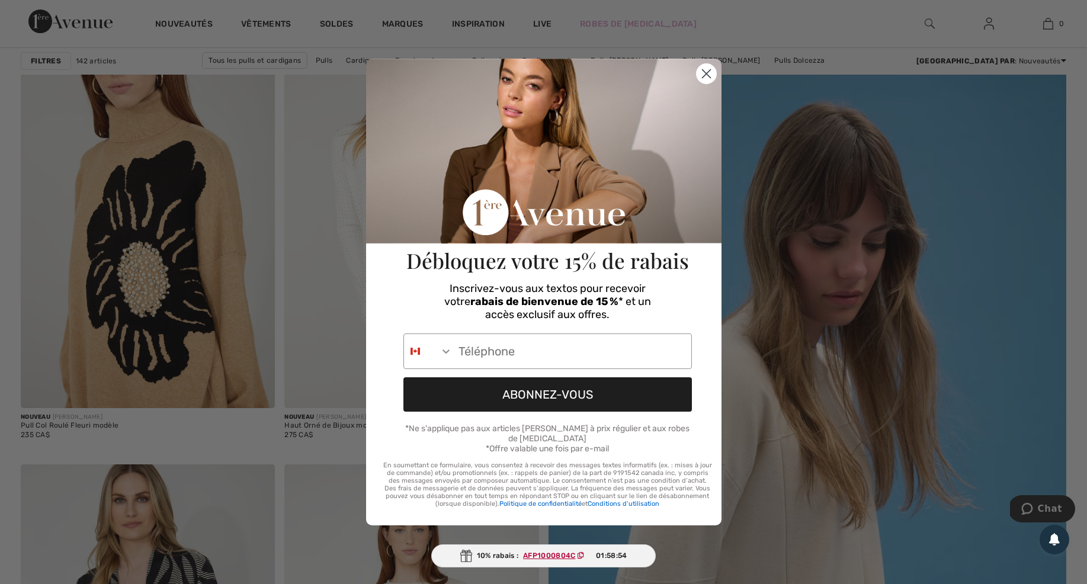
click at [705, 75] on circle "Close dialog" at bounding box center [706, 74] width 20 height 20
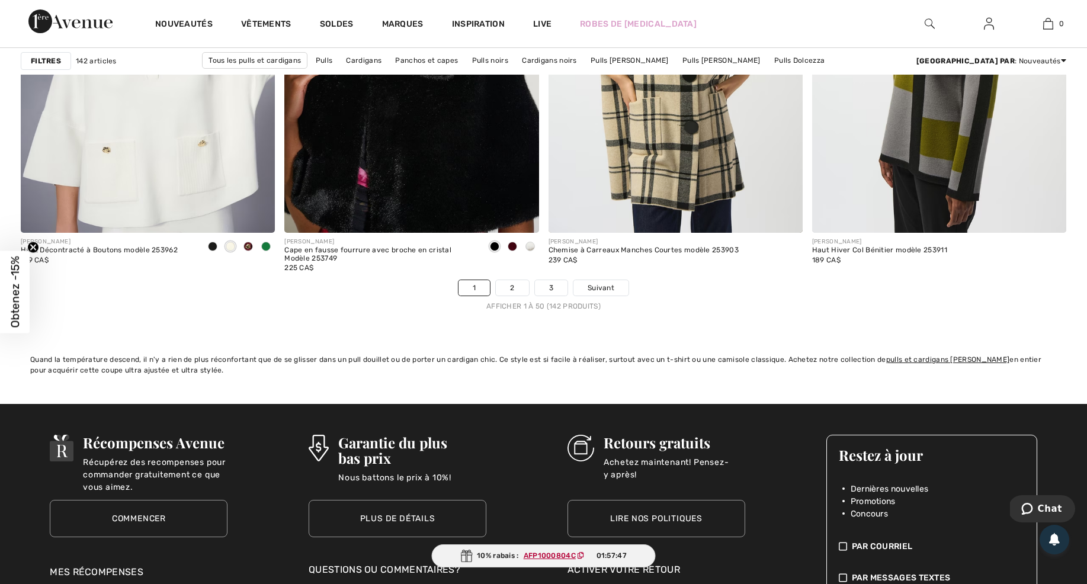
scroll to position [6678, 0]
click at [515, 287] on link "2" at bounding box center [512, 287] width 33 height 15
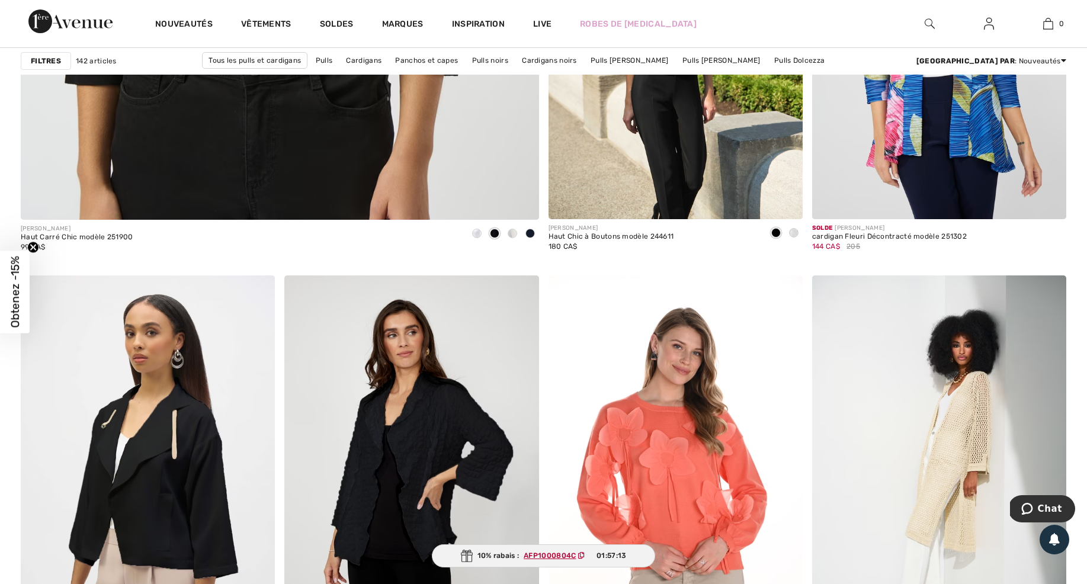
scroll to position [4255, 0]
